Goal: Complete application form

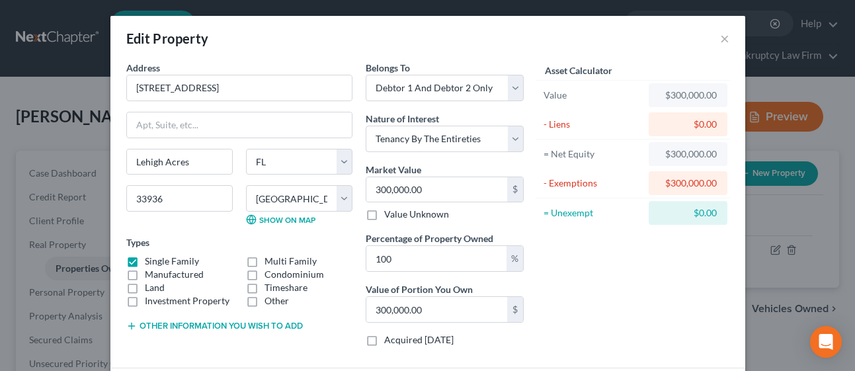
select select "9"
select select "34"
select select "2"
select select "5"
drag, startPoint x: 716, startPoint y: 42, endPoint x: 708, endPoint y: 50, distance: 10.8
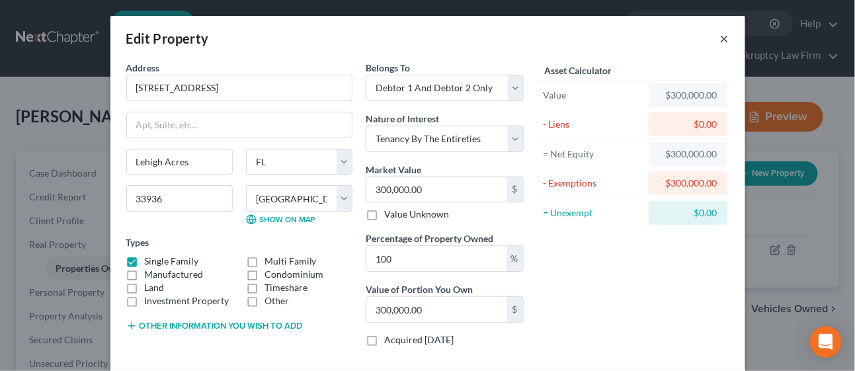
click at [720, 42] on button "×" at bounding box center [724, 38] width 9 height 16
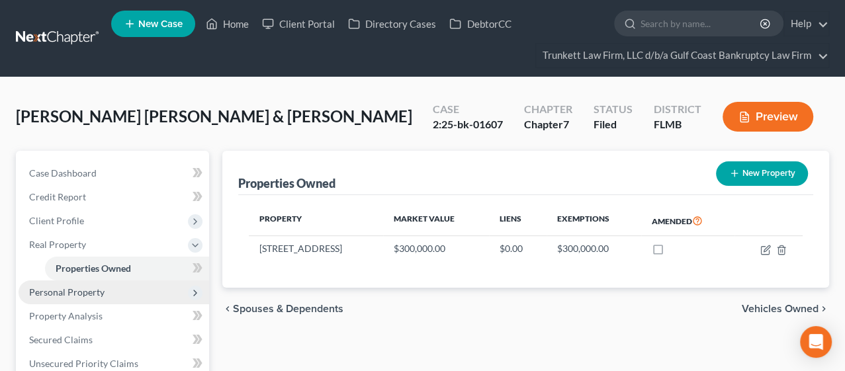
click at [112, 286] on span "Personal Property" at bounding box center [114, 292] width 191 height 24
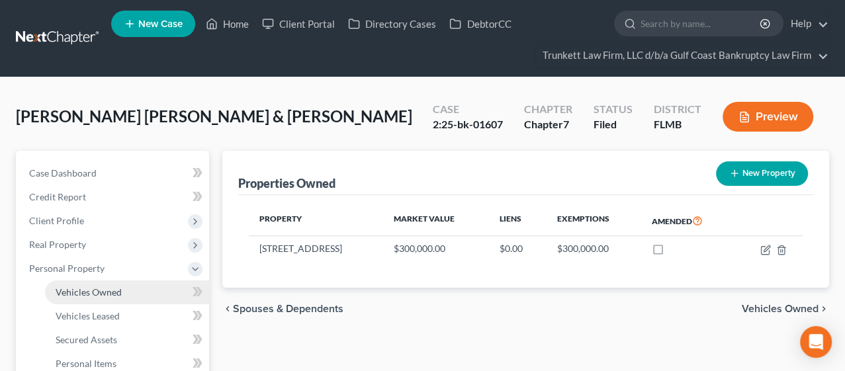
drag, startPoint x: 79, startPoint y: 292, endPoint x: 95, endPoint y: 295, distance: 16.2
click at [80, 292] on span "Vehicles Owned" at bounding box center [89, 291] width 66 height 11
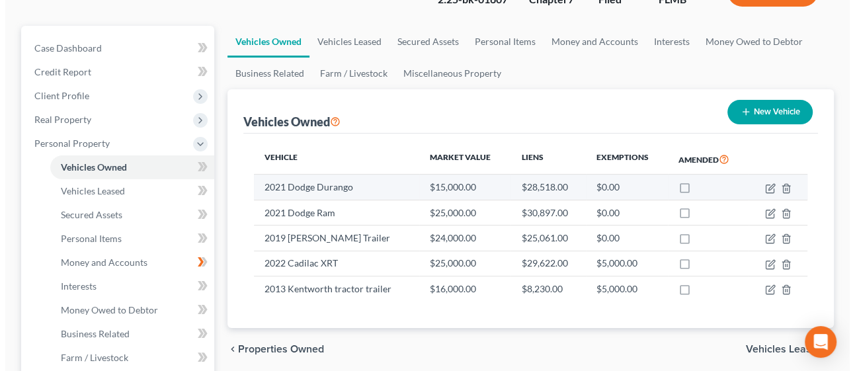
scroll to position [147, 0]
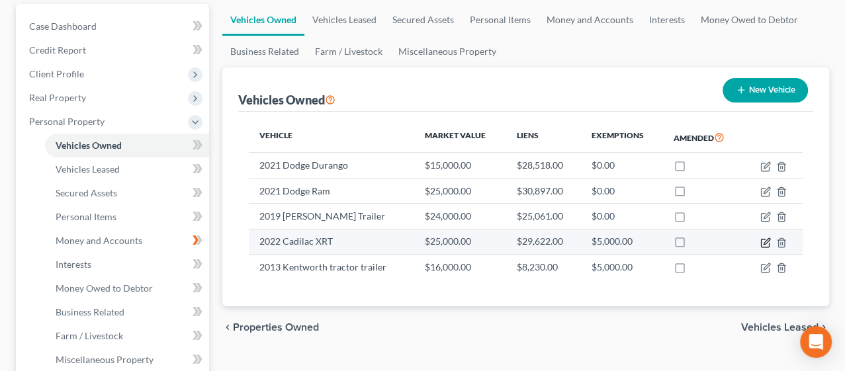
click at [765, 239] on icon "button" at bounding box center [766, 241] width 6 height 6
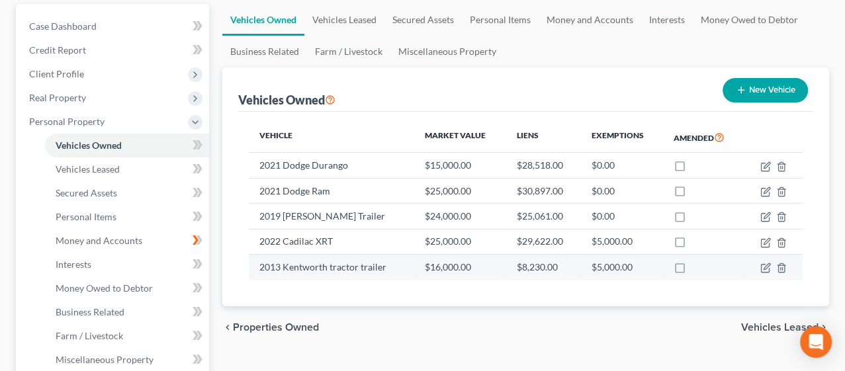
select select "0"
select select "4"
select select "2"
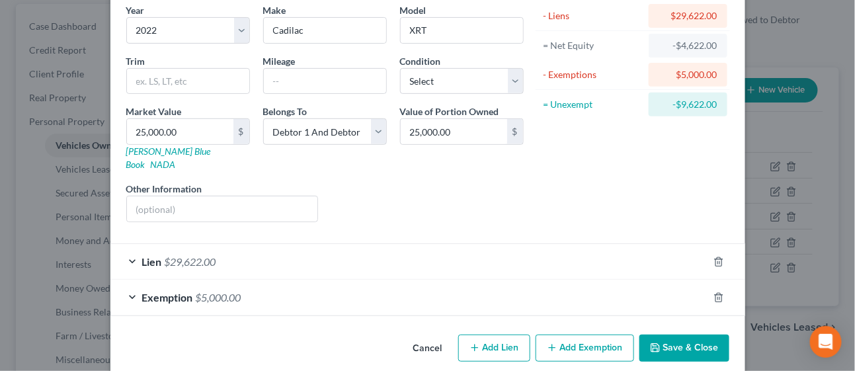
scroll to position [108, 0]
click at [294, 254] on div "Lien $29,622.00" at bounding box center [409, 261] width 598 height 35
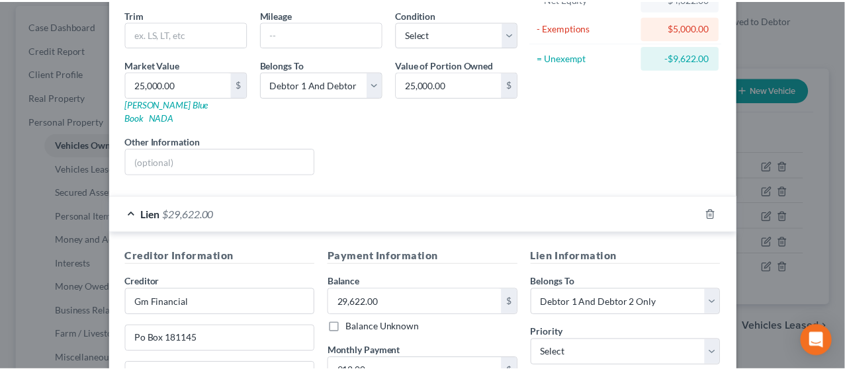
scroll to position [0, 0]
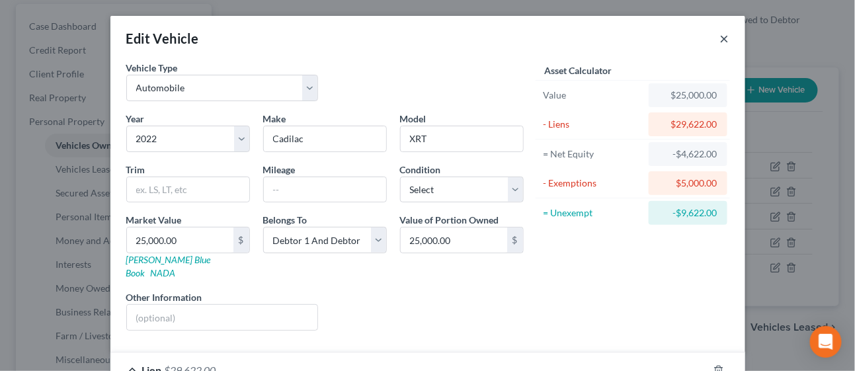
click at [720, 40] on button "×" at bounding box center [724, 38] width 9 height 16
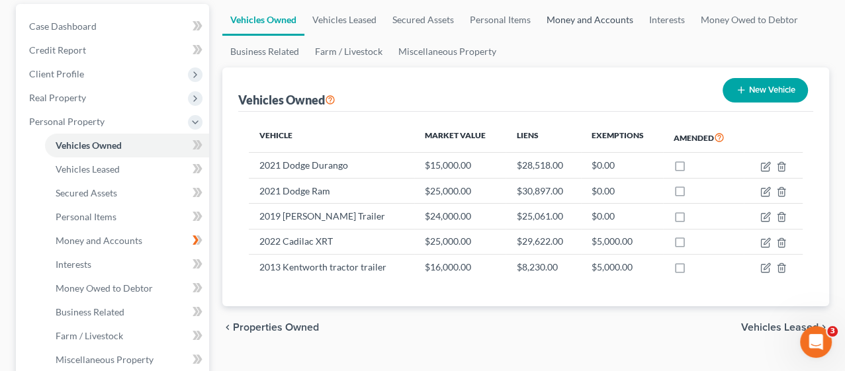
click at [595, 11] on link "Money and Accounts" at bounding box center [589, 20] width 103 height 32
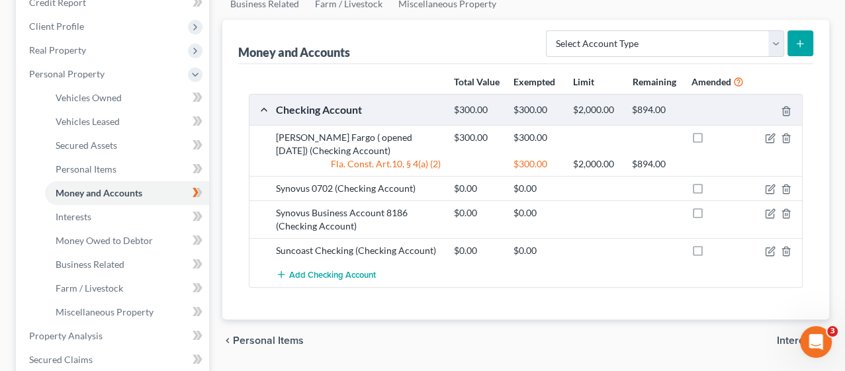
scroll to position [220, 0]
